Goal: Task Accomplishment & Management: Complete application form

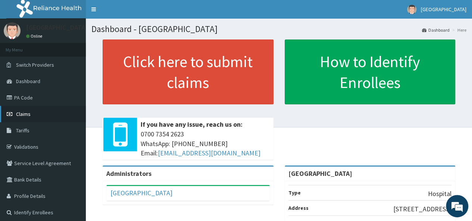
click at [37, 118] on link "Claims" at bounding box center [43, 114] width 86 height 16
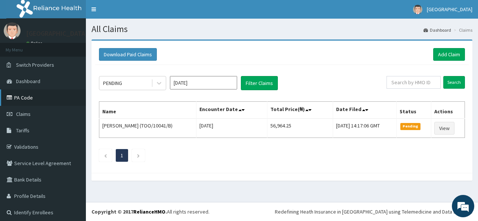
click at [49, 96] on link "PA Code" at bounding box center [43, 98] width 86 height 16
click at [269, 82] on button "Filter Claims" at bounding box center [259, 83] width 37 height 14
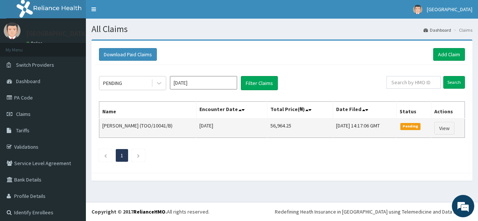
click at [404, 126] on span "Pending" at bounding box center [410, 126] width 21 height 7
click at [438, 128] on link "View" at bounding box center [444, 128] width 20 height 13
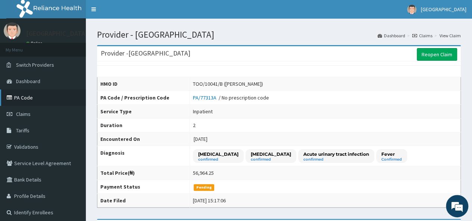
click at [54, 104] on link "PA Code" at bounding box center [43, 98] width 86 height 16
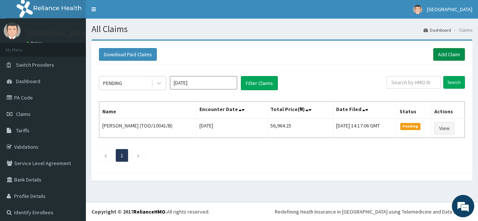
click at [446, 53] on link "Add Claim" at bounding box center [449, 54] width 32 height 13
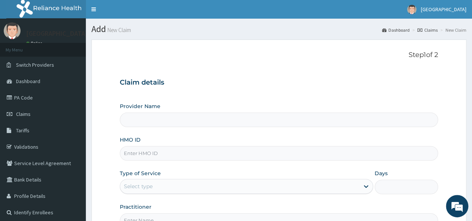
click at [293, 123] on input "Provider Name" at bounding box center [279, 120] width 318 height 15
type input "[GEOGRAPHIC_DATA]"
click at [222, 156] on input "HMO ID" at bounding box center [279, 153] width 318 height 15
type input "LTR/10087/B"
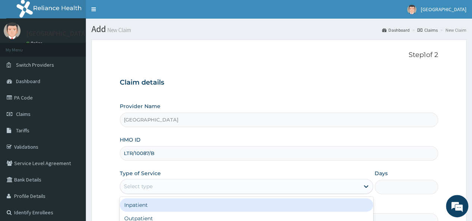
click at [232, 184] on div "Select type" at bounding box center [239, 187] width 239 height 12
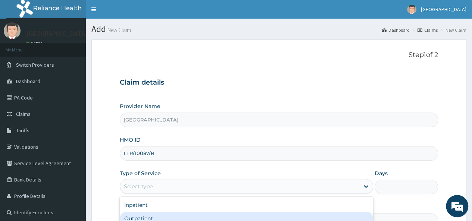
click at [219, 218] on div "Outpatient" at bounding box center [246, 218] width 253 height 13
type input "1"
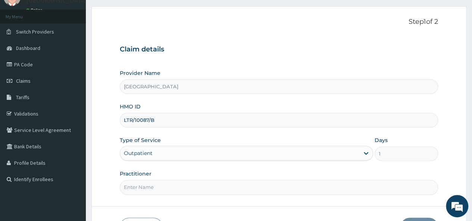
scroll to position [55, 0]
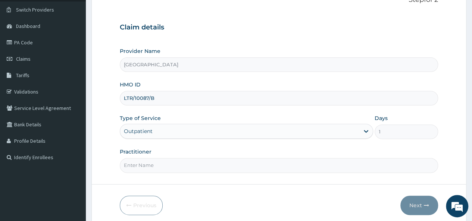
click at [251, 159] on input "Practitioner" at bounding box center [279, 165] width 318 height 15
type input "[PERSON_NAME]"
click at [413, 204] on button "Next" at bounding box center [419, 205] width 38 height 19
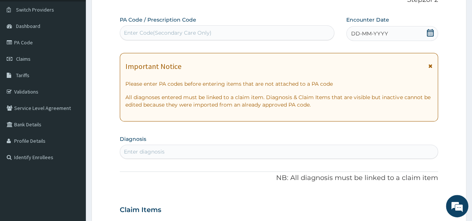
click at [244, 28] on div "Enter Code(Secondary Care Only)" at bounding box center [226, 33] width 213 height 12
paste input "PA/F964C0"
type input "PA/F964C0"
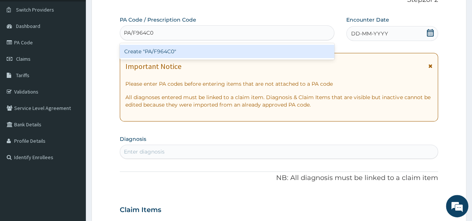
click at [205, 50] on div "Create "PA/F964C0"" at bounding box center [227, 51] width 214 height 13
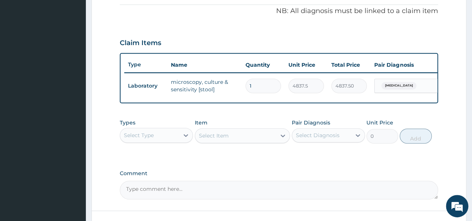
scroll to position [224, 0]
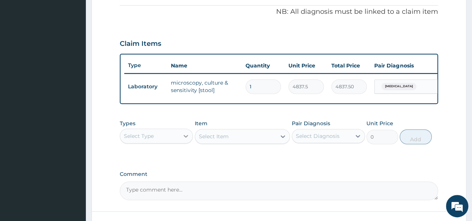
click at [186, 140] on icon at bounding box center [185, 135] width 7 height 7
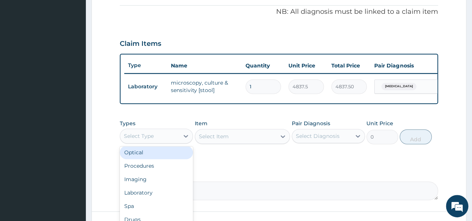
scroll to position [25, 0]
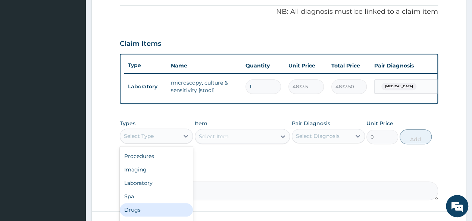
click at [164, 211] on div "Drugs" at bounding box center [156, 209] width 73 height 13
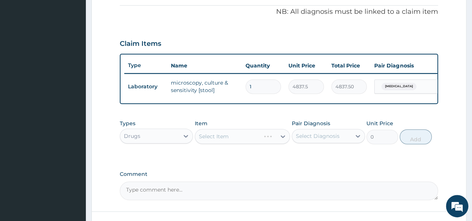
click at [281, 142] on div "Select Item" at bounding box center [243, 136] width 96 height 15
click at [280, 140] on icon at bounding box center [282, 136] width 7 height 7
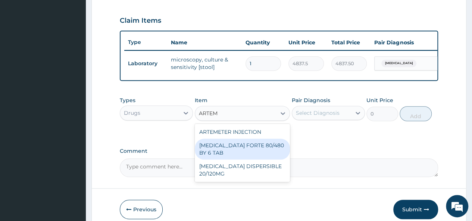
scroll to position [251, 0]
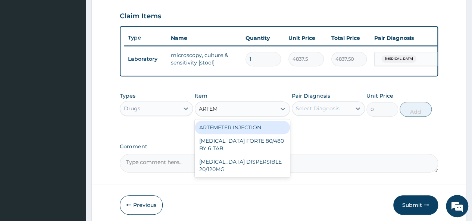
type input "ARTE"
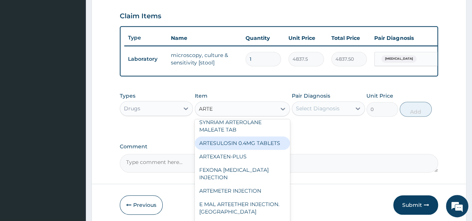
scroll to position [0, 0]
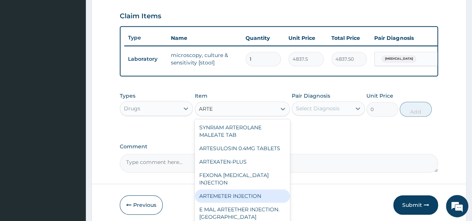
click at [230, 201] on div "ARTEMETER INJECTION" at bounding box center [243, 196] width 96 height 13
type input "946"
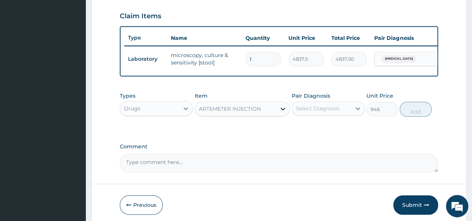
click at [282, 110] on icon at bounding box center [283, 109] width 4 height 3
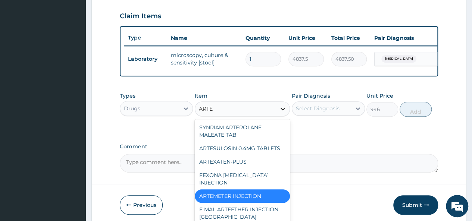
type input "ARTES"
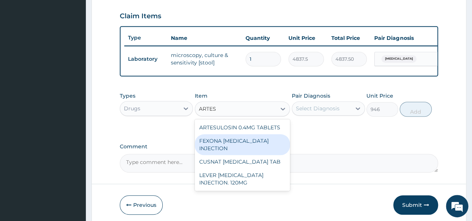
click at [252, 151] on div "FEXONA [MEDICAL_DATA] INJECTION" at bounding box center [243, 144] width 96 height 21
type input "1537.25"
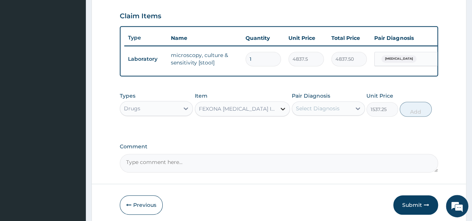
click at [283, 112] on icon at bounding box center [282, 108] width 7 height 7
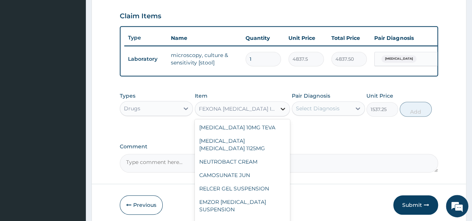
scroll to position [3487, 0]
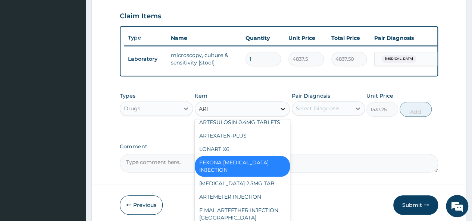
type input "ARTE"
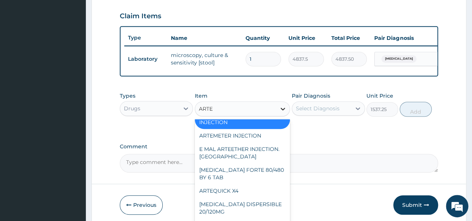
scroll to position [20, 0]
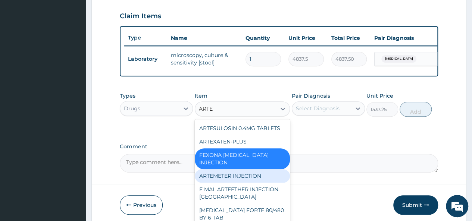
click at [246, 176] on div "ARTEMETER INJECTION" at bounding box center [243, 175] width 96 height 13
type input "946"
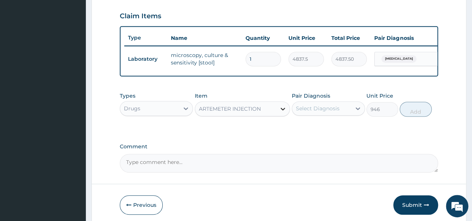
click at [284, 113] on icon at bounding box center [282, 108] width 7 height 7
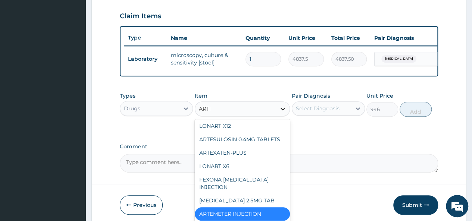
scroll to position [0, 0]
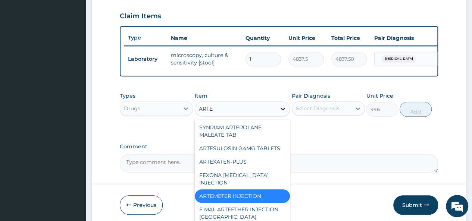
type input "ARTES"
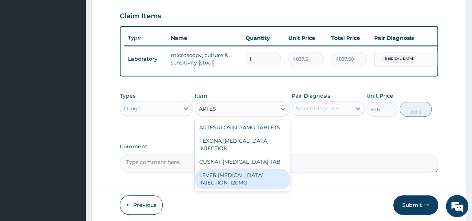
click at [246, 183] on div "LEVER [MEDICAL_DATA] INJECTION. 120MG" at bounding box center [243, 179] width 96 height 21
type input "2365"
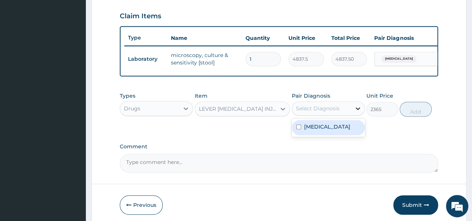
click at [354, 112] on icon at bounding box center [357, 108] width 7 height 7
click at [300, 129] on input "checkbox" at bounding box center [298, 127] width 5 height 5
checkbox input "true"
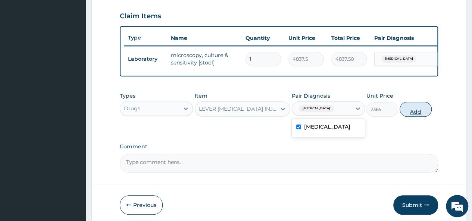
click at [412, 117] on button "Add" at bounding box center [416, 109] width 32 height 15
type input "0"
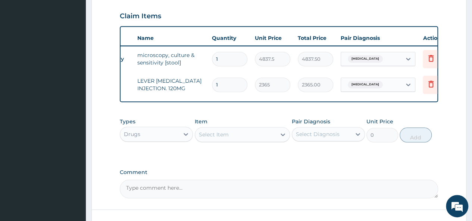
scroll to position [0, 56]
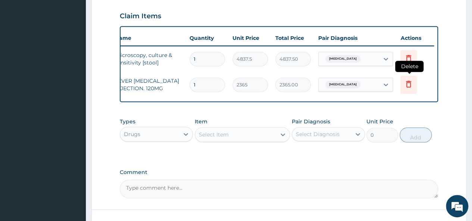
click at [409, 85] on icon at bounding box center [408, 83] width 9 height 9
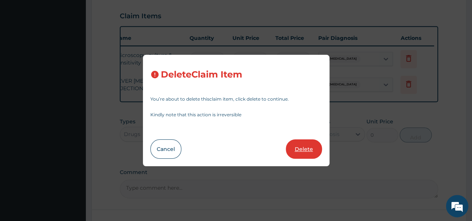
click at [310, 146] on button "Delete" at bounding box center [304, 149] width 36 height 19
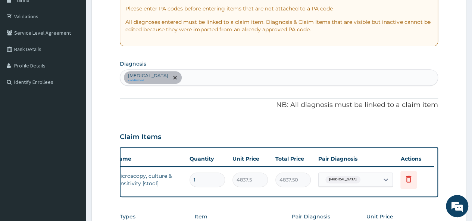
scroll to position [124, 0]
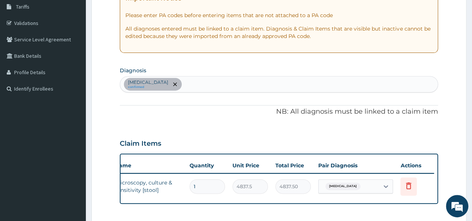
click at [233, 82] on div "[MEDICAL_DATA] confirmed" at bounding box center [279, 84] width 318 height 16
type input "A"
type input "[MEDICAL_DATA]"
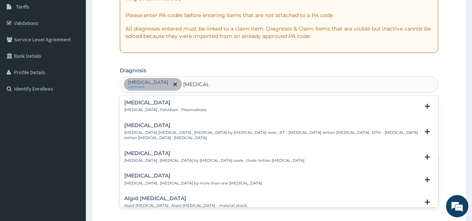
click at [163, 105] on h4 "[MEDICAL_DATA]" at bounding box center [165, 103] width 82 height 6
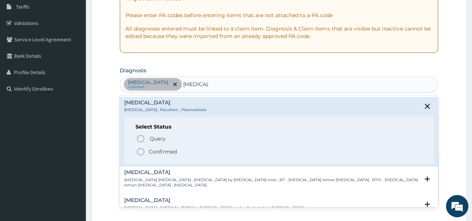
click at [140, 151] on icon "status option filled" at bounding box center [140, 151] width 9 height 9
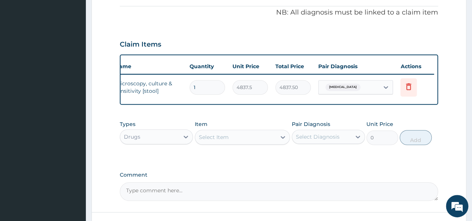
scroll to position [224, 0]
click at [286, 141] on icon at bounding box center [282, 136] width 7 height 7
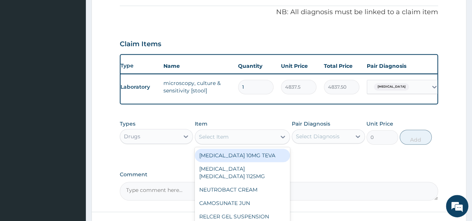
scroll to position [0, 0]
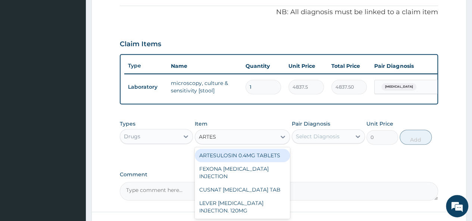
type input "ARTESU"
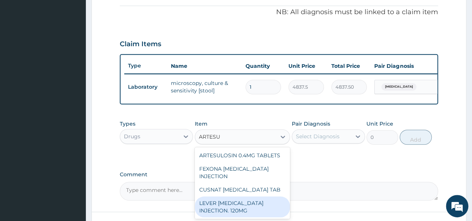
click at [250, 207] on div "LEVER [MEDICAL_DATA] INJECTION. 120MG" at bounding box center [243, 207] width 96 height 21
type input "2365"
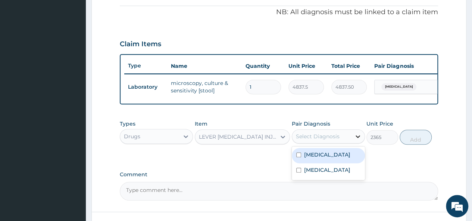
click at [359, 138] on icon at bounding box center [358, 136] width 4 height 3
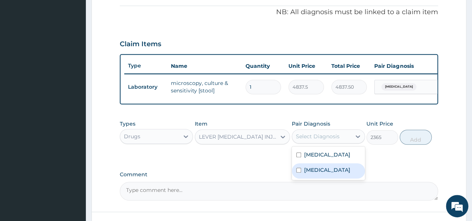
click at [297, 173] on input "checkbox" at bounding box center [298, 170] width 5 height 5
checkbox input "true"
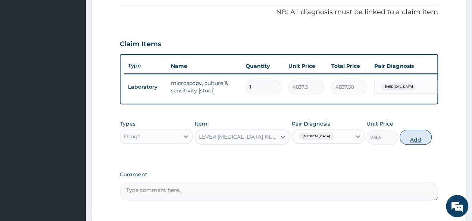
click at [417, 138] on button "Add" at bounding box center [416, 137] width 32 height 15
type input "0"
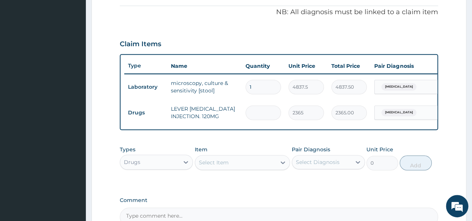
type input "0.00"
type input "3"
type input "7095.00"
type input "3"
click at [282, 165] on icon at bounding box center [282, 162] width 7 height 7
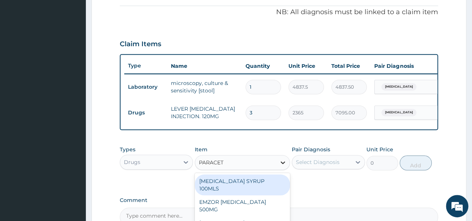
type input "PARACETA"
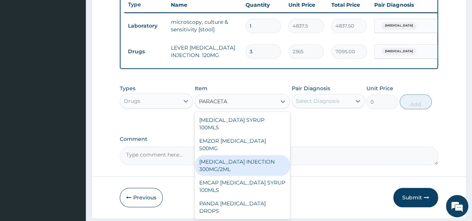
scroll to position [288, 0]
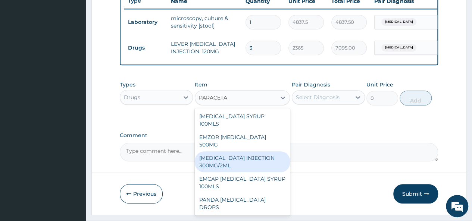
click at [231, 157] on div "[MEDICAL_DATA] INJECTION 300MG/2ML" at bounding box center [243, 161] width 96 height 21
type input "260.1499938964844"
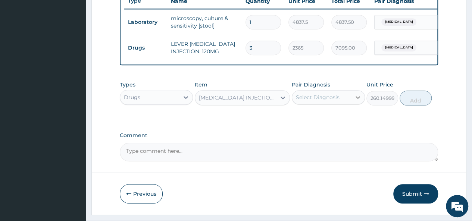
click at [359, 99] on icon at bounding box center [357, 97] width 7 height 7
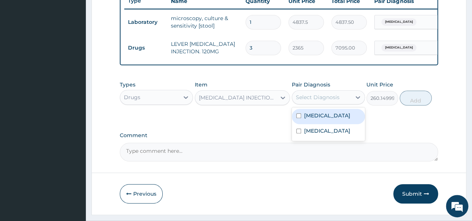
click at [299, 118] on input "checkbox" at bounding box center [298, 115] width 5 height 5
checkbox input "true"
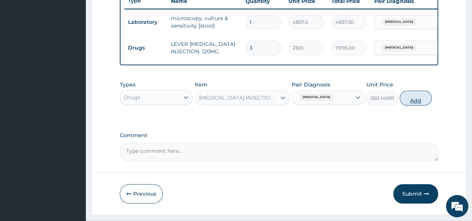
click at [411, 103] on button "Add" at bounding box center [416, 98] width 32 height 15
type input "0"
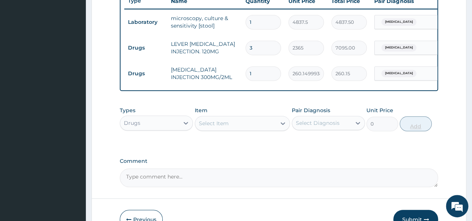
type input "0.00"
type input "4"
type input "1040.60"
type input "4"
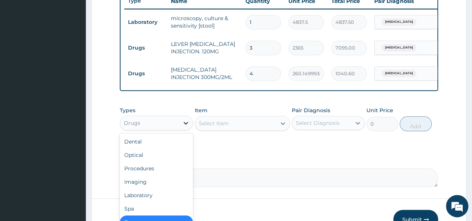
click at [185, 125] on icon at bounding box center [186, 123] width 4 height 3
click at [162, 196] on div "Laboratory" at bounding box center [156, 195] width 73 height 13
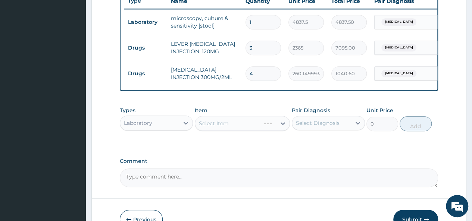
click at [280, 129] on div "Select Item" at bounding box center [243, 123] width 96 height 15
click at [280, 127] on icon at bounding box center [282, 123] width 7 height 7
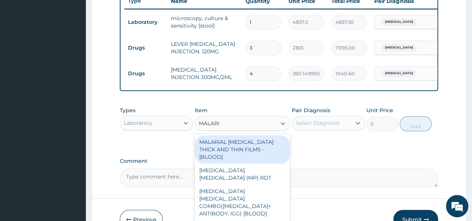
type input "[MEDICAL_DATA]"
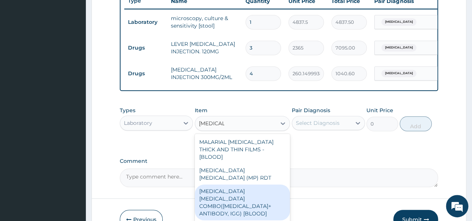
click at [259, 192] on div "[MEDICAL_DATA] [MEDICAL_DATA] COMBO([MEDICAL_DATA]+ ANTIBODY, IGG) [BLOOD]" at bounding box center [243, 203] width 96 height 36
type input "1612.5"
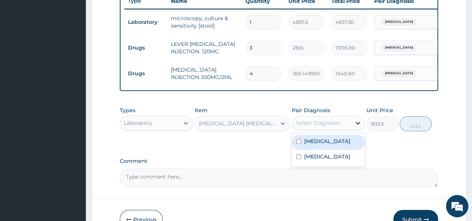
click at [357, 127] on icon at bounding box center [357, 122] width 7 height 7
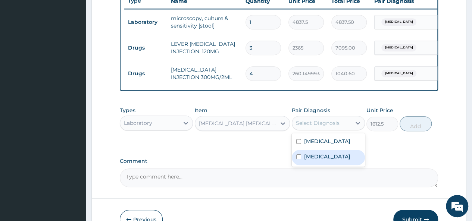
click at [295, 163] on div "[MEDICAL_DATA]" at bounding box center [328, 157] width 73 height 15
checkbox input "true"
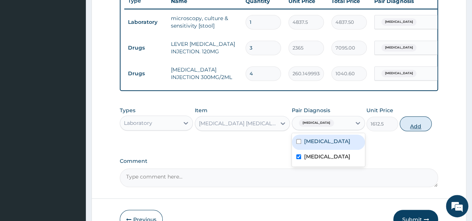
click at [425, 130] on button "Add" at bounding box center [416, 123] width 32 height 15
type input "0"
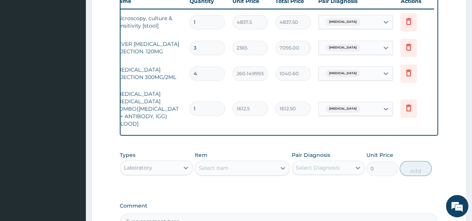
scroll to position [0, 0]
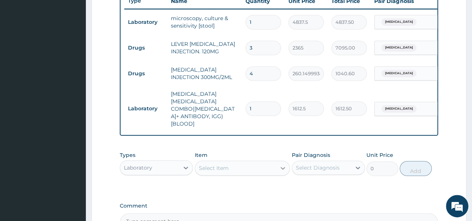
click at [281, 163] on div at bounding box center [282, 168] width 13 height 13
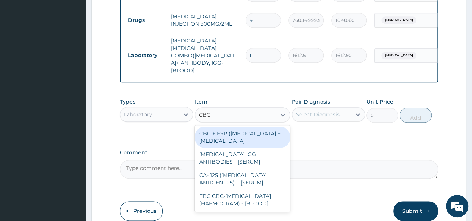
scroll to position [344, 0]
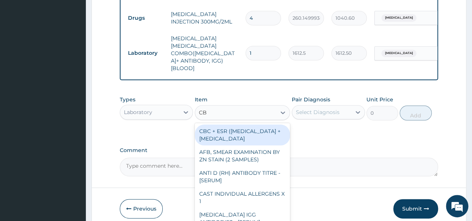
type input "C"
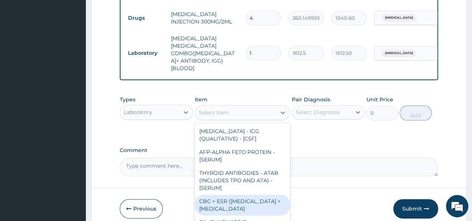
type input "F"
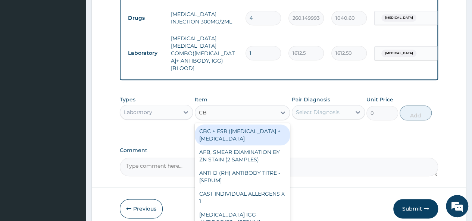
type input "CBC"
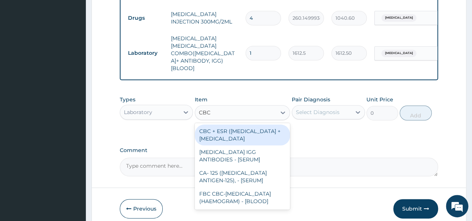
click at [260, 129] on div "CBC + ESR ([MEDICAL_DATA] + [MEDICAL_DATA]" at bounding box center [243, 135] width 96 height 21
type input "4837.5"
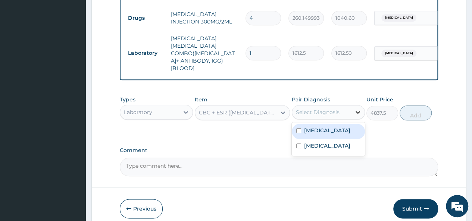
click at [357, 109] on icon at bounding box center [357, 112] width 7 height 7
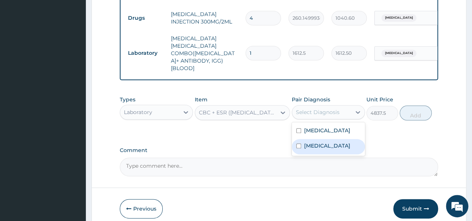
click at [298, 144] on input "checkbox" at bounding box center [298, 146] width 5 height 5
checkbox input "true"
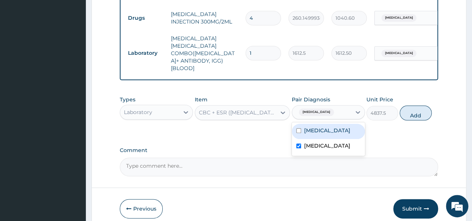
click at [296, 128] on input "checkbox" at bounding box center [298, 130] width 5 height 5
checkbox input "true"
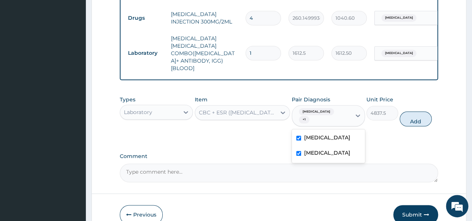
click at [297, 151] on input "checkbox" at bounding box center [298, 153] width 5 height 5
checkbox input "false"
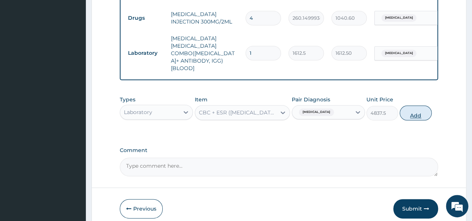
click at [408, 107] on button "Add" at bounding box center [416, 113] width 32 height 15
type input "0"
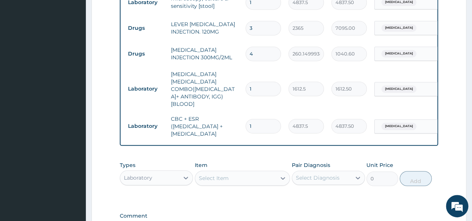
scroll to position [328, 0]
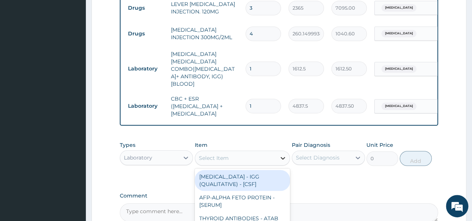
click at [284, 154] on icon at bounding box center [282, 157] width 7 height 7
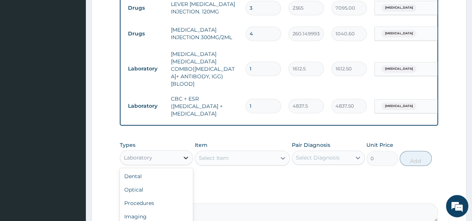
click at [185, 157] on icon at bounding box center [186, 158] width 4 height 3
click at [168, 202] on div "Procedures" at bounding box center [156, 203] width 73 height 13
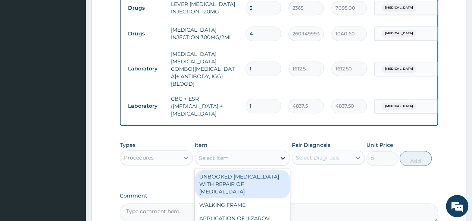
click at [283, 158] on icon at bounding box center [282, 157] width 7 height 7
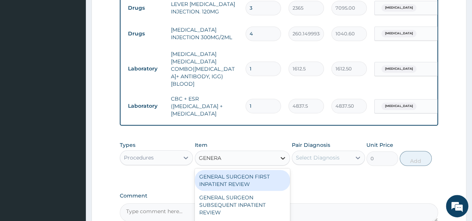
type input "GENERAL"
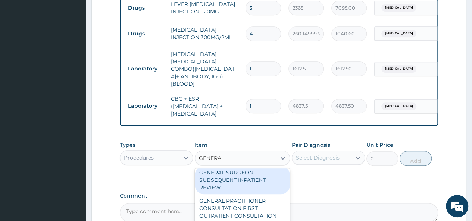
scroll to position [30, 0]
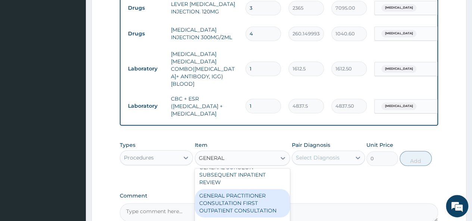
click at [268, 209] on div "GENERAL PRACTITIONER CONSULTATION FIRST OUTPATIENT CONSULTATION" at bounding box center [243, 203] width 96 height 28
type input "3547.5"
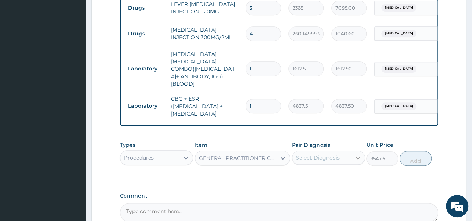
click at [357, 159] on icon at bounding box center [357, 157] width 7 height 7
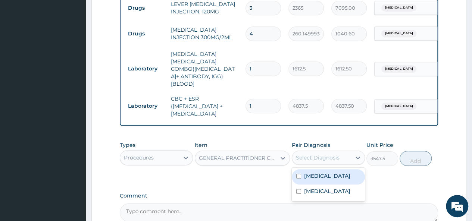
click at [298, 176] on input "checkbox" at bounding box center [298, 176] width 5 height 5
checkbox input "true"
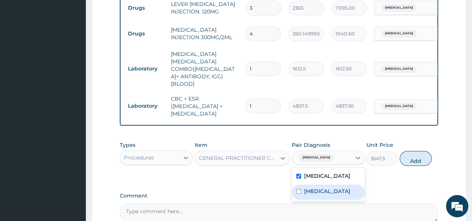
click at [301, 189] on div "[MEDICAL_DATA]" at bounding box center [328, 192] width 73 height 15
checkbox input "true"
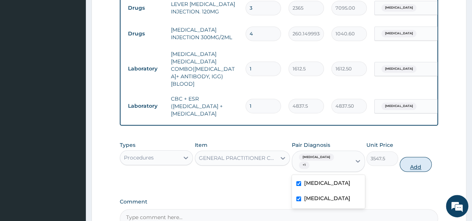
click at [416, 157] on button "Add" at bounding box center [416, 164] width 32 height 15
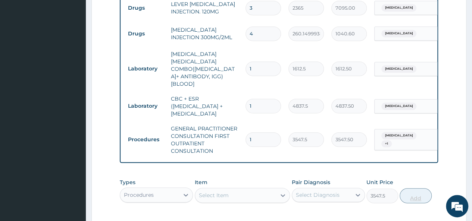
type input "0"
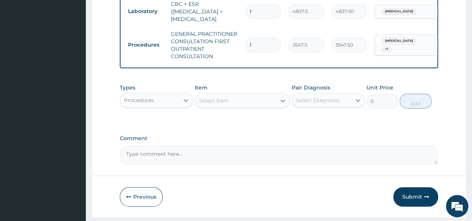
scroll to position [438, 0]
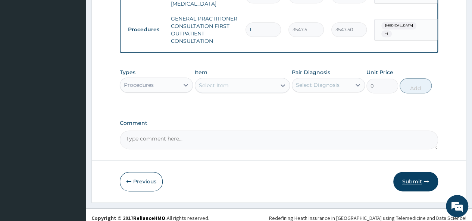
click at [419, 179] on button "Submit" at bounding box center [415, 181] width 45 height 19
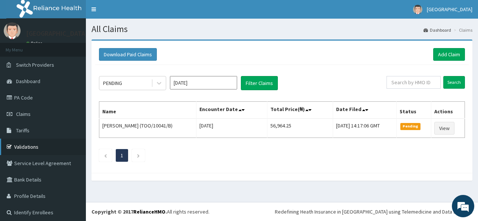
click at [40, 142] on link "Validations" at bounding box center [43, 147] width 86 height 16
